Goal: Navigation & Orientation: Find specific page/section

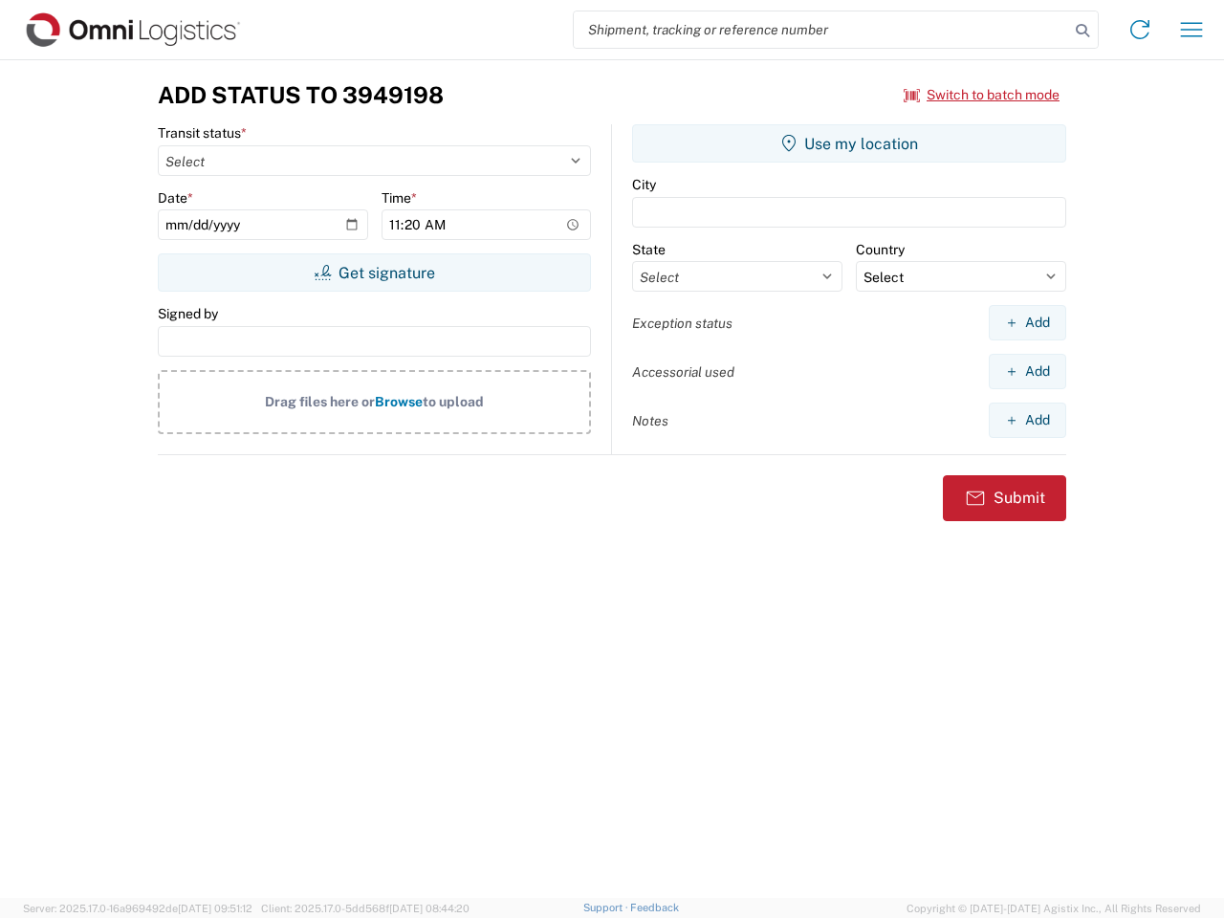
click at [822, 30] on input "search" at bounding box center [821, 29] width 495 height 36
click at [1083, 31] on icon at bounding box center [1082, 30] width 27 height 27
click at [1140, 30] on icon at bounding box center [1140, 29] width 31 height 31
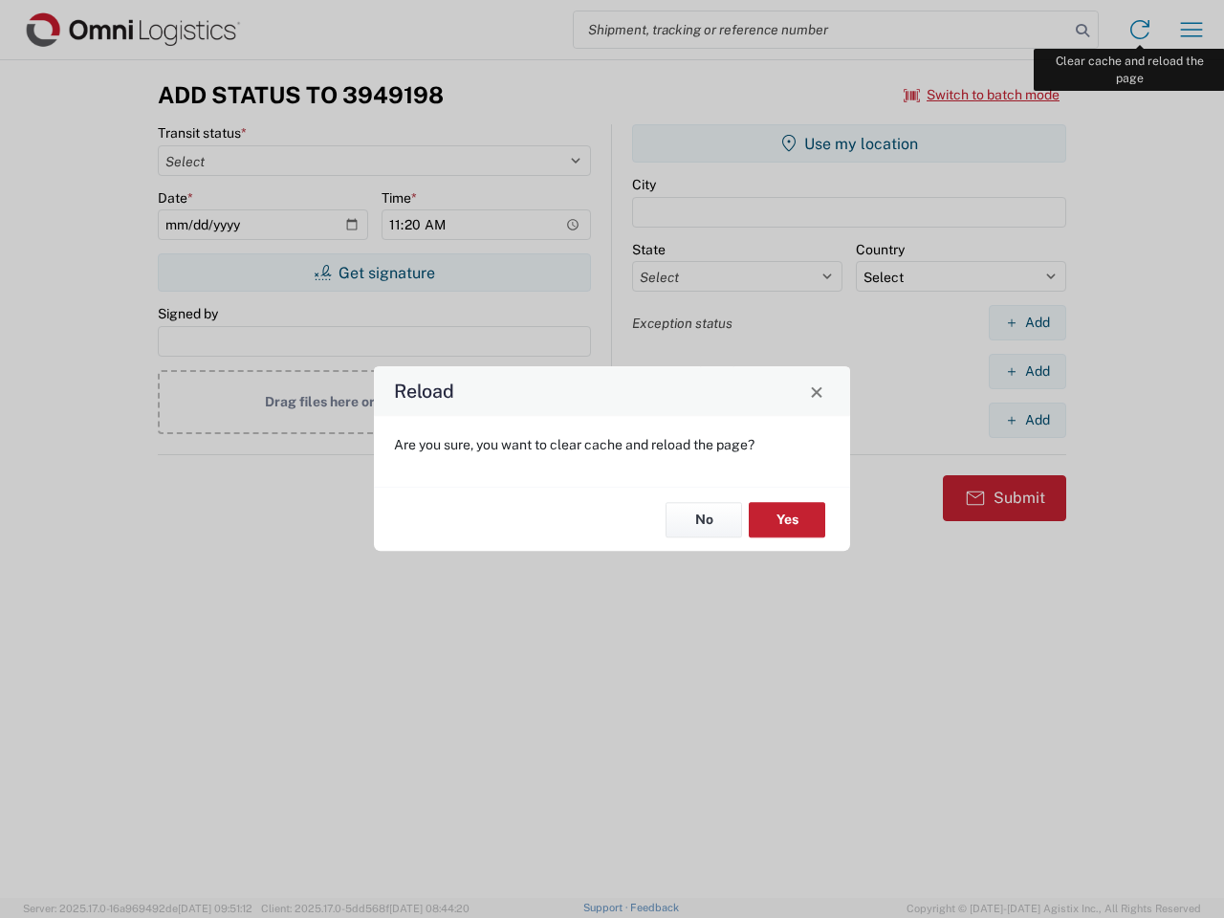
click at [1192, 30] on div "Reload Are you sure, you want to clear cache and reload the page? No Yes" at bounding box center [612, 459] width 1224 height 918
click at [982, 95] on div "Reload Are you sure, you want to clear cache and reload the page? No Yes" at bounding box center [612, 459] width 1224 height 918
click at [374, 273] on div "Reload Are you sure, you want to clear cache and reload the page? No Yes" at bounding box center [612, 459] width 1224 height 918
click at [849, 143] on div "Reload Are you sure, you want to clear cache and reload the page? No Yes" at bounding box center [612, 459] width 1224 height 918
click at [1027, 322] on div "Reload Are you sure, you want to clear cache and reload the page? No Yes" at bounding box center [612, 459] width 1224 height 918
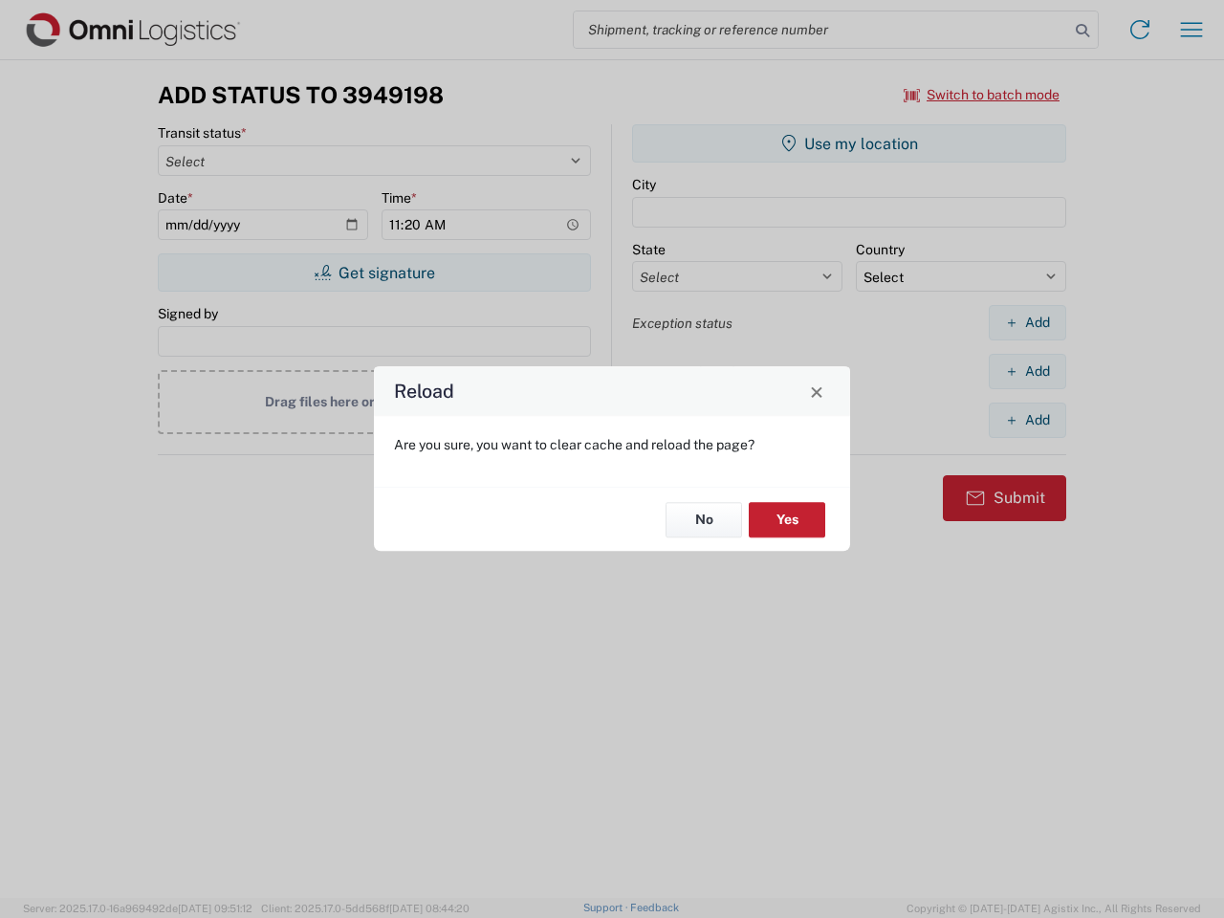
click at [1027, 371] on div "Reload Are you sure, you want to clear cache and reload the page? No Yes" at bounding box center [612, 459] width 1224 height 918
click at [1027, 420] on div "Reload Are you sure, you want to clear cache and reload the page? No Yes" at bounding box center [612, 459] width 1224 height 918
